Goal: Task Accomplishment & Management: Manage account settings

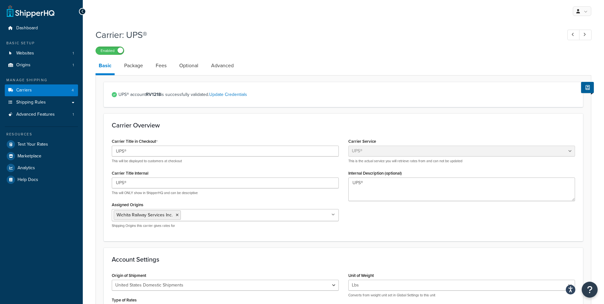
select select "ups"
click at [290, 15] on div "My Profile Billing Global Settings Contact Us Logout" at bounding box center [343, 11] width 521 height 22
click at [302, 42] on div "Carrier: UPS® Enabled" at bounding box center [344, 39] width 496 height 29
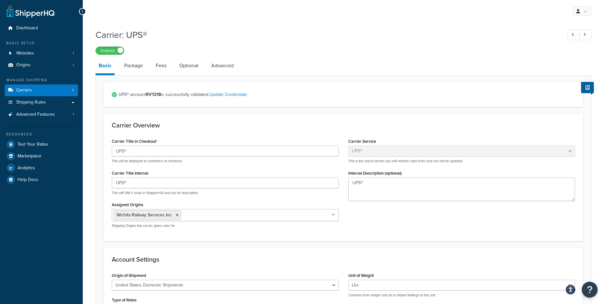
drag, startPoint x: 404, startPoint y: 227, endPoint x: 401, endPoint y: 230, distance: 4.7
click at [403, 233] on div "Carrier Title in Checkout UPS® This will be displayed to customers at checkout …" at bounding box center [343, 185] width 473 height 96
click at [393, 225] on div "Carrier Title in Checkout UPS® This will be displayed to customers at checkout …" at bounding box center [343, 185] width 473 height 96
click at [255, 257] on h3 "Account Settings" at bounding box center [343, 259] width 463 height 7
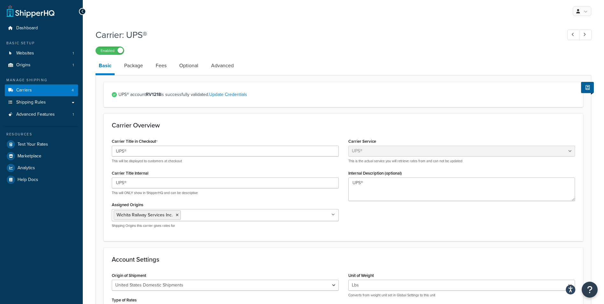
click at [226, 237] on div "Carrier Overview Carrier Title in Checkout UPS® This will be displayed to custo…" at bounding box center [343, 176] width 479 height 127
click at [217, 231] on div "Carrier Title in Checkout UPS® This will be displayed to customers at checkout …" at bounding box center [225, 185] width 237 height 96
click at [217, 16] on div "My Profile Billing Global Settings Contact Us Logout" at bounding box center [343, 11] width 521 height 22
click at [254, 25] on div "Carrier: UPS® Enabled" at bounding box center [344, 39] width 496 height 29
drag, startPoint x: 254, startPoint y: 30, endPoint x: 259, endPoint y: 47, distance: 17.6
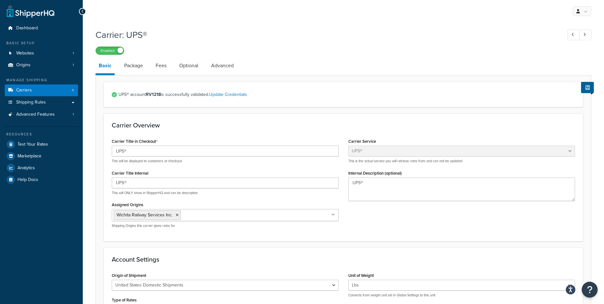
click at [254, 30] on h1 "Carrier: UPS®" at bounding box center [326, 35] width 460 height 12
click at [263, 54] on div "Enabled" at bounding box center [344, 50] width 496 height 9
click at [387, 50] on div "Enabled" at bounding box center [344, 50] width 496 height 9
click at [379, 39] on h1 "Carrier: UPS®" at bounding box center [326, 35] width 460 height 12
click at [375, 27] on div "Carrier: UPS® Enabled" at bounding box center [344, 39] width 496 height 29
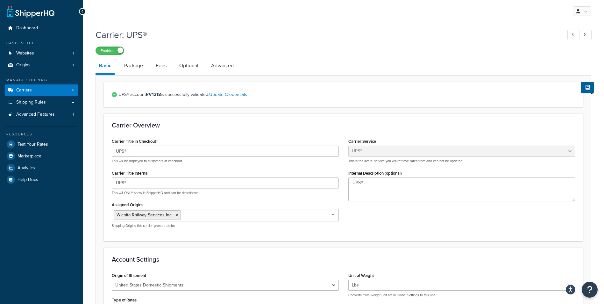
click at [368, 20] on div "My Profile Billing Global Settings Contact Us Logout" at bounding box center [343, 11] width 521 height 22
click at [248, 34] on h1 "Carrier: UPS®" at bounding box center [326, 35] width 460 height 12
click at [266, 41] on div "Carrier: UPS® Enabled" at bounding box center [344, 39] width 496 height 29
click at [488, 55] on div "Carrier: UPS® Enabled Basic Package Fees Optional Advanced UPS® account RV1218 …" at bounding box center [344, 307] width 496 height 565
click at [488, 50] on div "Enabled" at bounding box center [344, 50] width 496 height 9
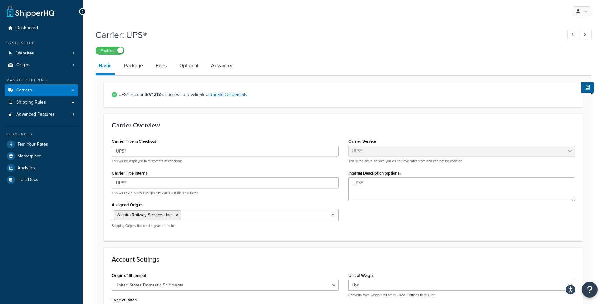
click at [430, 236] on div "Carrier Overview Carrier Title in Checkout UPS® This will be displayed to custo…" at bounding box center [343, 176] width 479 height 127
click at [334, 35] on h1 "Carrier: UPS®" at bounding box center [326, 35] width 460 height 12
click at [214, 13] on div "My Profile Billing Global Settings Contact Us Logout" at bounding box center [343, 11] width 521 height 22
click at [197, 18] on div "My Profile Billing Global Settings Contact Us Logout" at bounding box center [343, 11] width 521 height 22
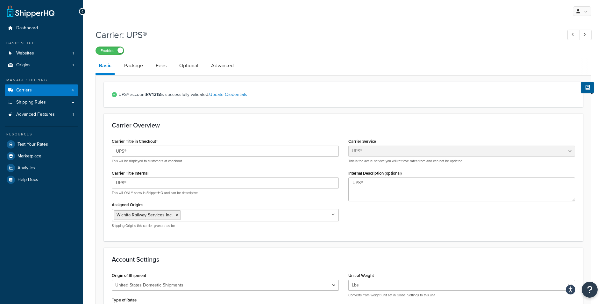
click at [304, 34] on h1 "Carrier: UPS®" at bounding box center [326, 35] width 460 height 12
